Goal: Transaction & Acquisition: Purchase product/service

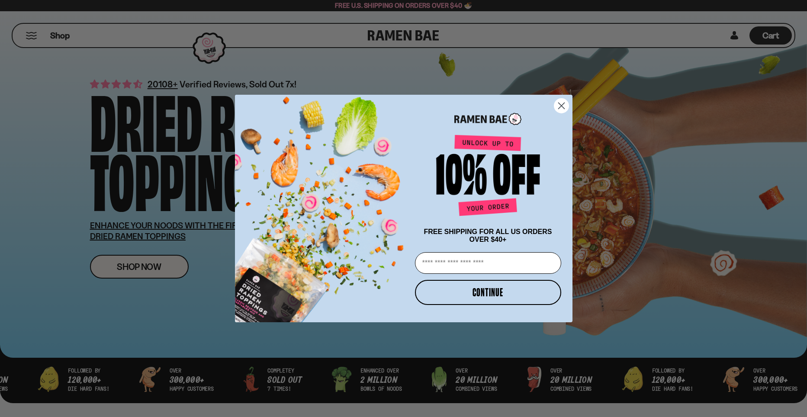
click at [559, 108] on div "Close dialog FREE SHIPPING FOR ALL US ORDERS OVER $40+ Email CONTINUE ******" at bounding box center [404, 209] width 338 height 228
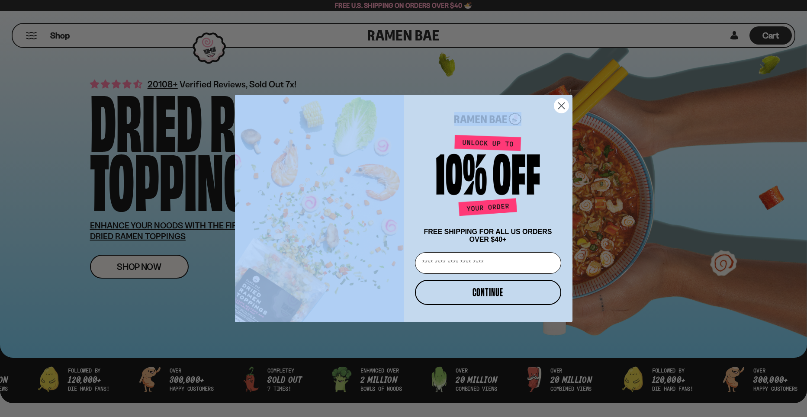
click at [559, 108] on circle "Close dialog" at bounding box center [561, 106] width 14 height 14
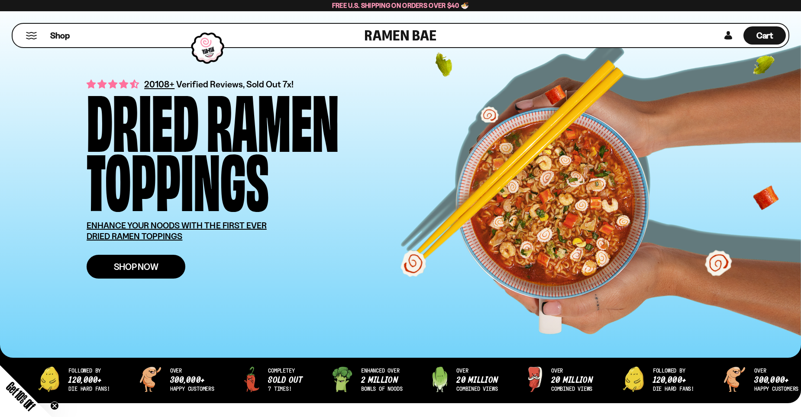
click at [117, 267] on span "Shop Now" at bounding box center [136, 266] width 45 height 9
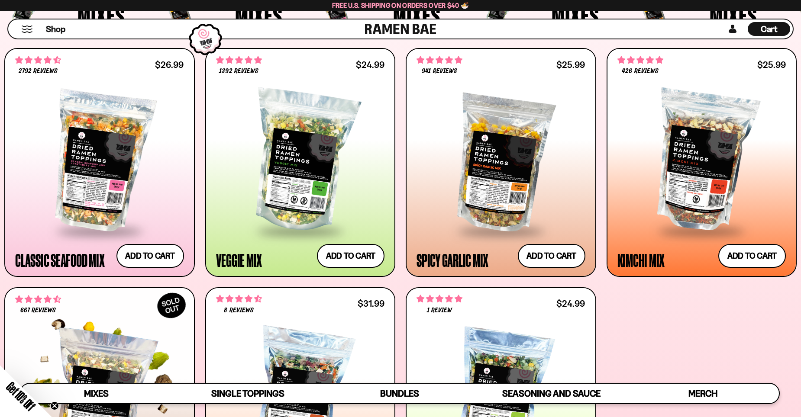
scroll to position [346, 0]
